Goal: Information Seeking & Learning: Learn about a topic

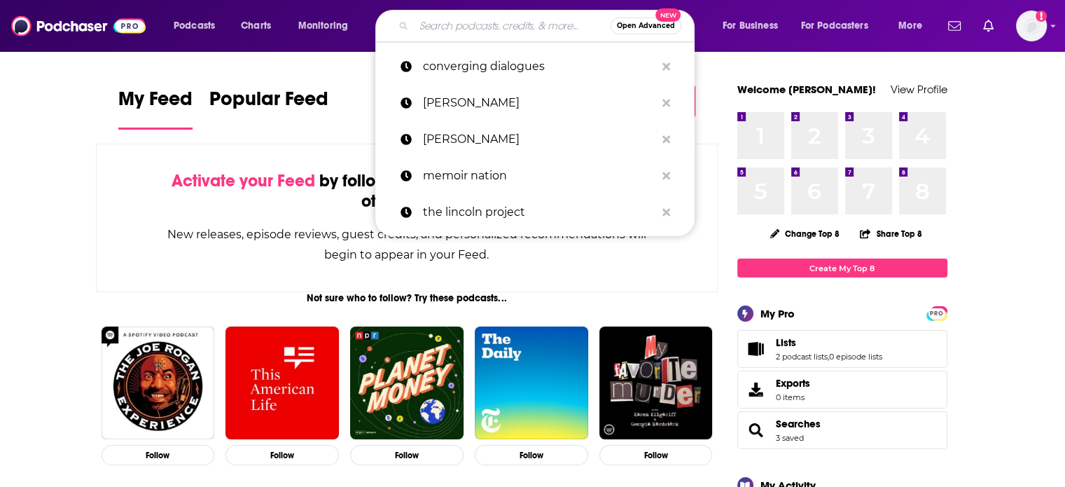
click at [426, 24] on input "Search podcasts, credits, & more..." at bounding box center [512, 26] width 197 height 22
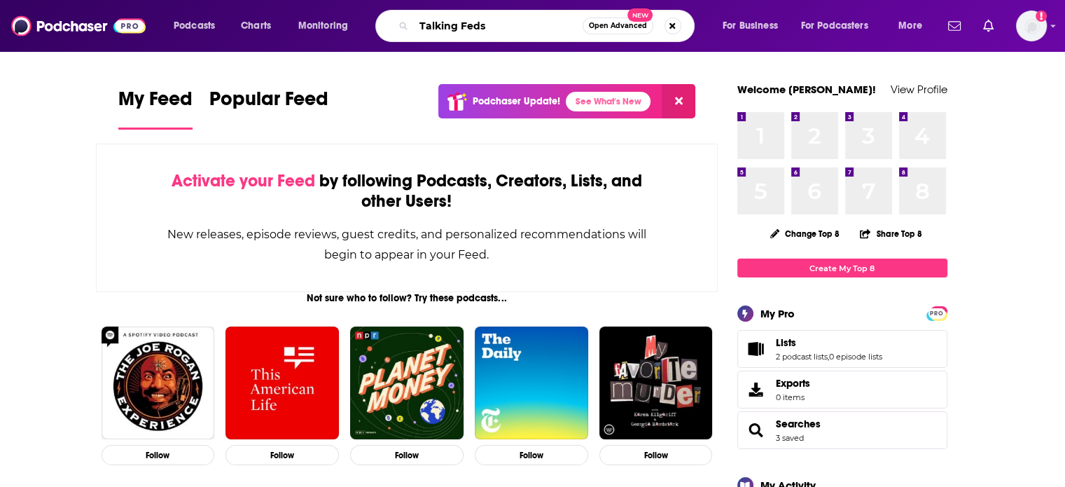
type input "Talking Feds"
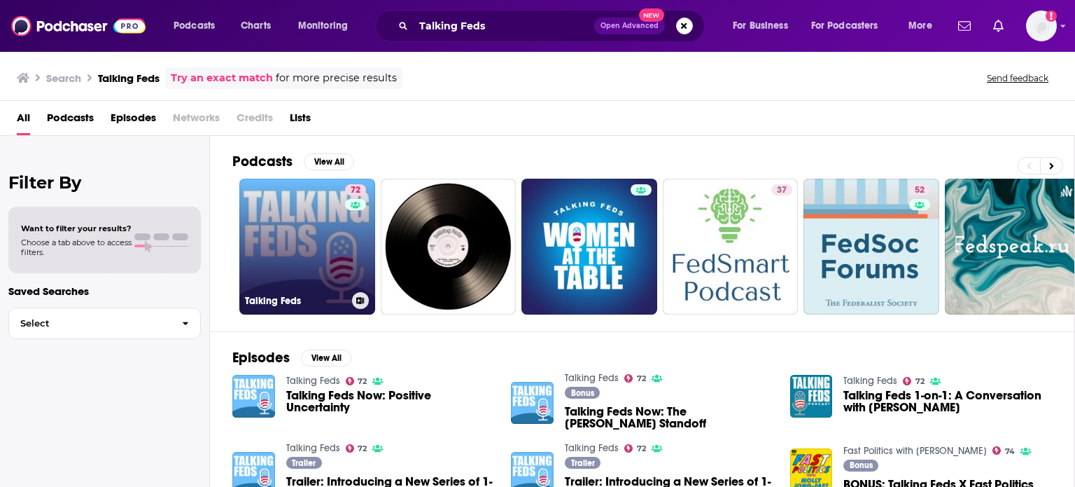
click at [323, 207] on link "72 Talking Feds" at bounding box center [307, 247] width 136 height 136
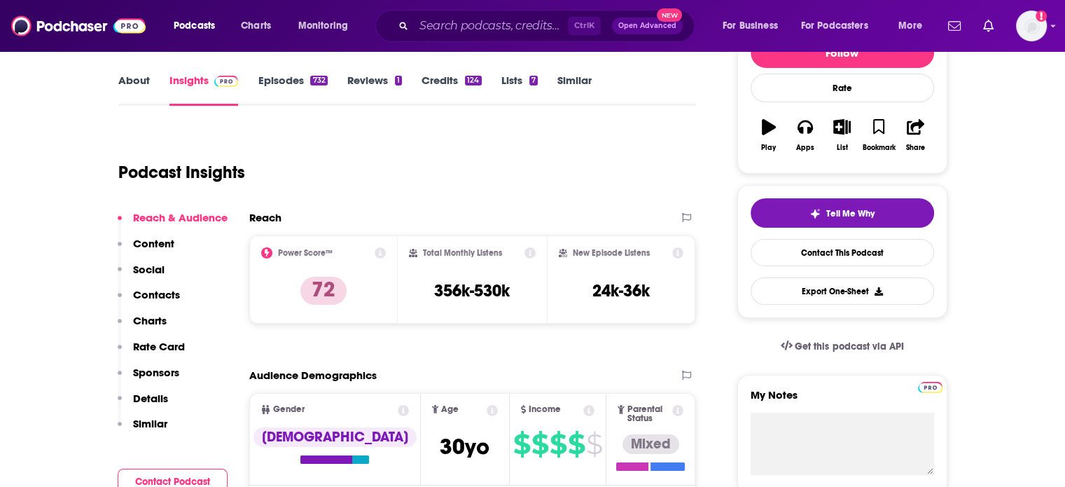
scroll to position [210, 0]
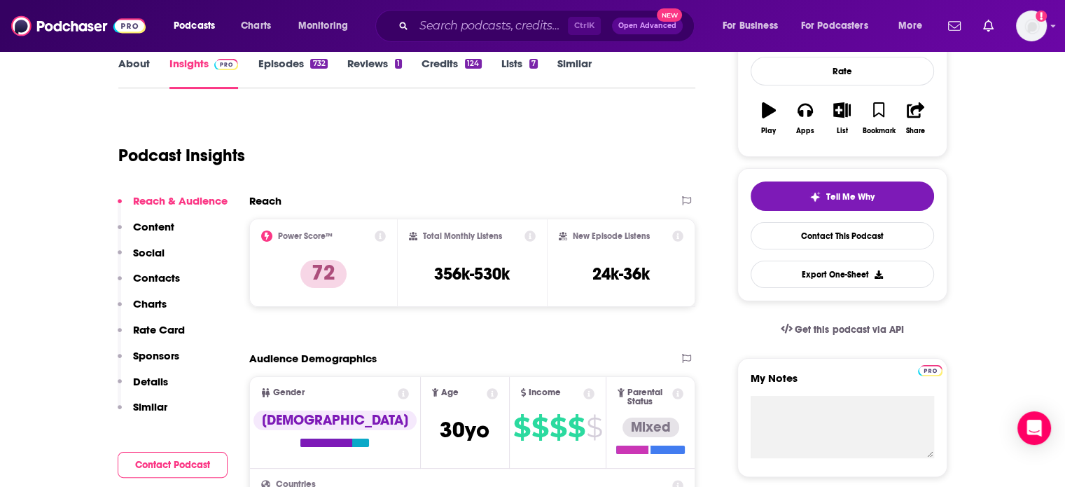
drag, startPoint x: 442, startPoint y: 128, endPoint x: 535, endPoint y: 11, distance: 149.6
click at [442, 126] on div "Podcast Insights" at bounding box center [401, 146] width 566 height 71
